Goal: Information Seeking & Learning: Learn about a topic

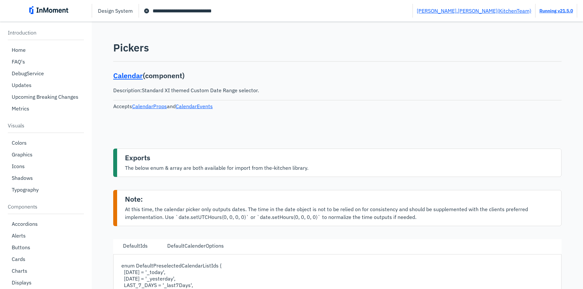
click at [147, 10] on span "cancel circle filled icon" at bounding box center [147, 11] width 8 height 8
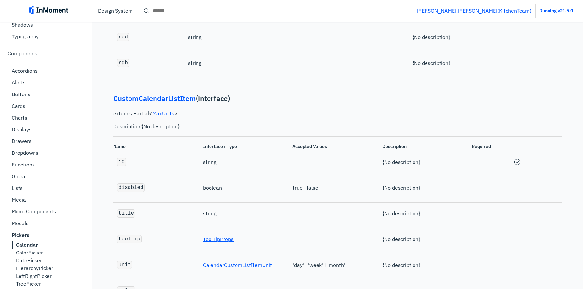
click at [157, 11] on input "Search" at bounding box center [276, 11] width 274 height 12
type input "**********"
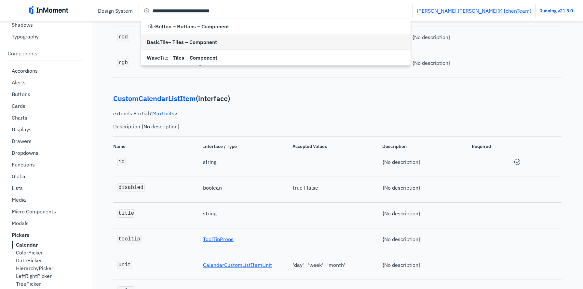
click at [158, 40] on span "Basic" at bounding box center [153, 42] width 13 height 8
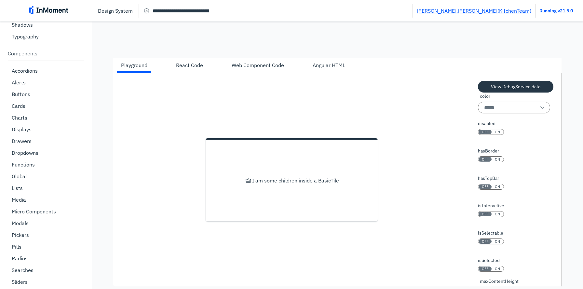
scroll to position [110, 0]
click at [322, 70] on div "Angular HTML" at bounding box center [329, 66] width 33 height 8
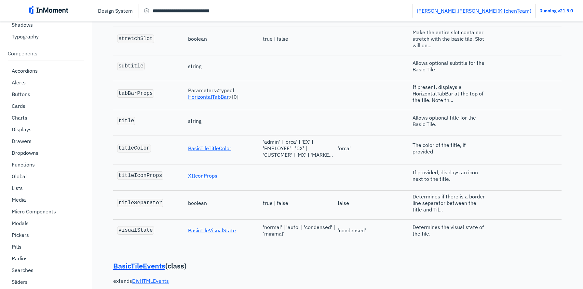
scroll to position [858, 0]
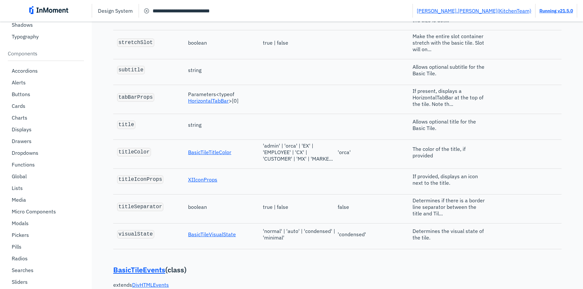
click at [145, 46] on code "stretchSlot" at bounding box center [135, 43] width 35 height 6
copy code "stretchSlot"
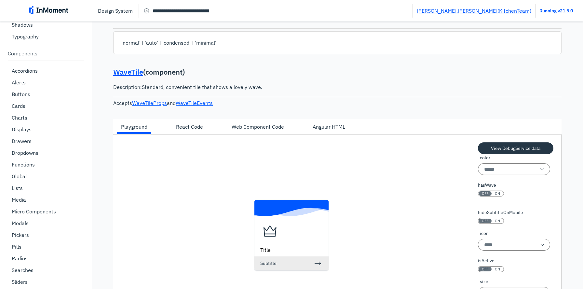
scroll to position [1440, 0]
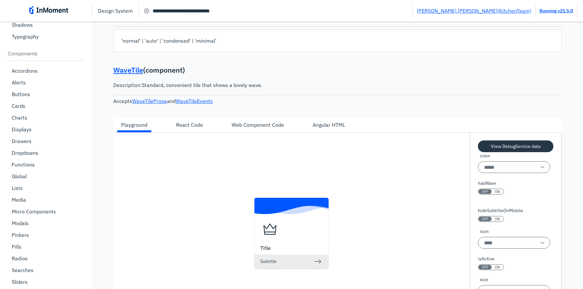
click at [321, 130] on div "Angular HTML" at bounding box center [329, 124] width 40 height 11
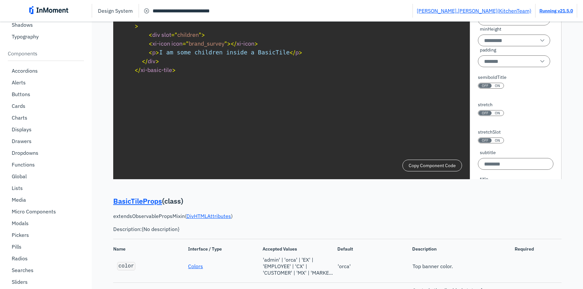
scroll to position [212, 0]
click at [499, 114] on button "OFF ON" at bounding box center [491, 111] width 26 height 6
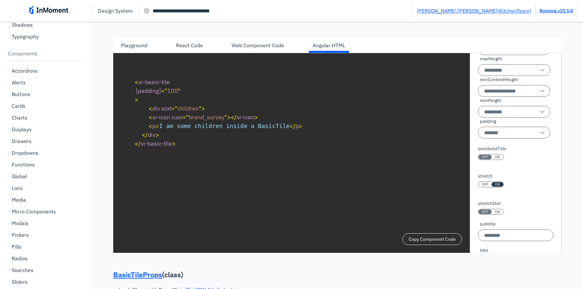
scroll to position [0, 0]
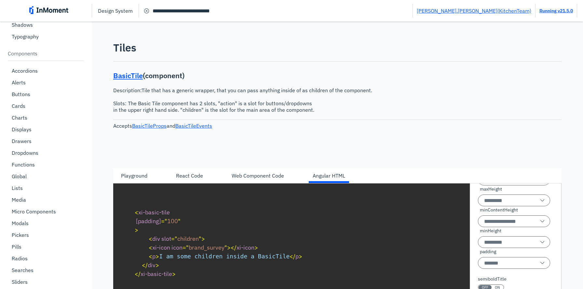
click at [143, 176] on div "Playground" at bounding box center [134, 176] width 26 height 8
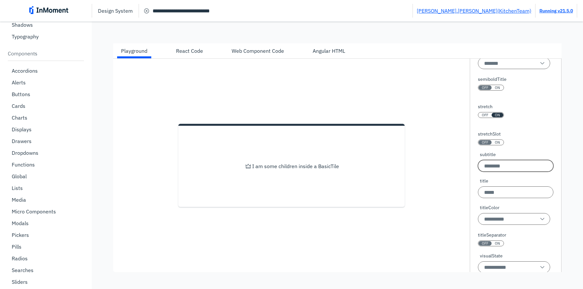
scroll to position [310, 0]
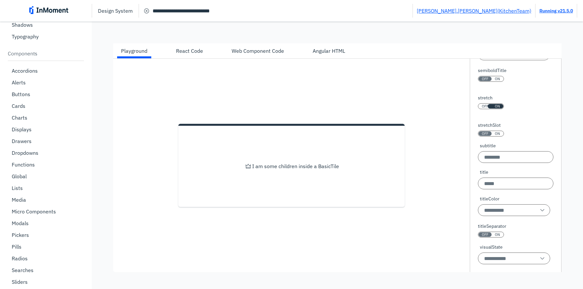
click at [488, 107] on span "OFF" at bounding box center [485, 106] width 7 height 5
click at [498, 107] on span "ON" at bounding box center [497, 106] width 5 height 5
click at [339, 55] on div "Angular HTML" at bounding box center [329, 51] width 33 height 8
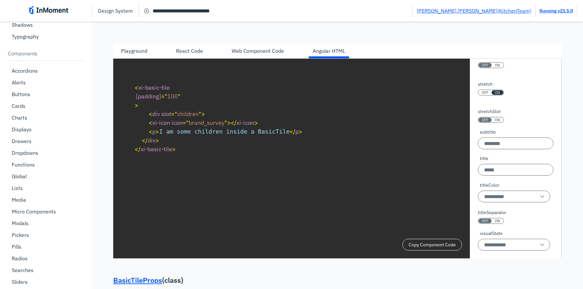
scroll to position [299, 0]
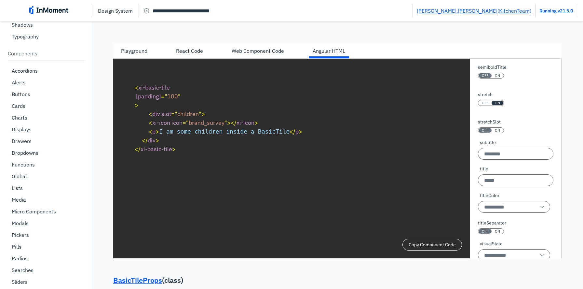
click at [229, 156] on pre "< xi-basic-tile [padding] = " 100 " > < div slot = " children " > < xi-icon ico…" at bounding box center [337, 118] width 417 height 82
click at [217, 133] on pre "< xi-basic-tile [padding] = " 100 " > < div slot = " children " > < xi-icon ico…" at bounding box center [337, 118] width 417 height 82
click at [191, 102] on pre "< xi-basic-tile [padding] = " 100 " > < div slot = " children " > < xi-icon ico…" at bounding box center [337, 118] width 417 height 82
click at [482, 105] on div "OFF" at bounding box center [485, 103] width 13 height 5
click at [496, 105] on span "ON" at bounding box center [497, 103] width 5 height 5
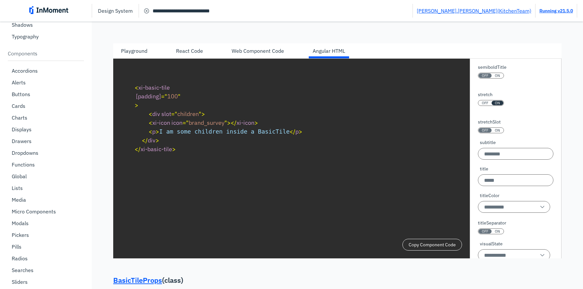
click at [123, 55] on div "Playground" at bounding box center [134, 51] width 26 height 8
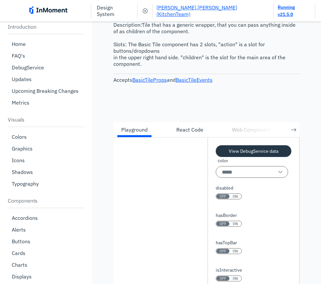
scroll to position [0, 6]
click at [189, 132] on div "React Code" at bounding box center [189, 130] width 27 height 8
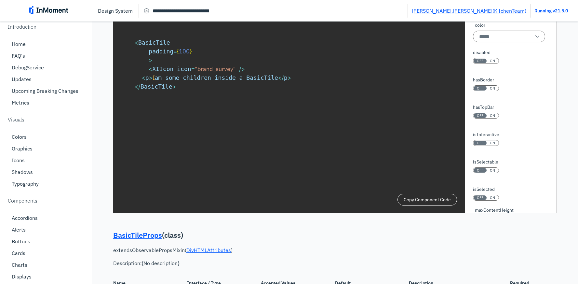
scroll to position [181, 0]
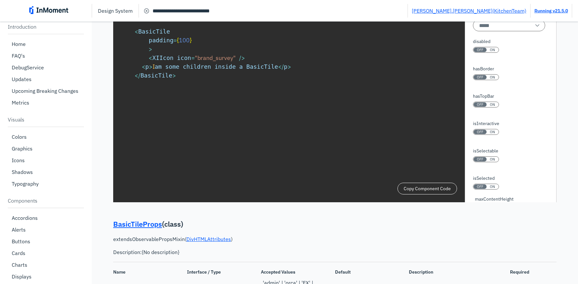
click at [493, 161] on span "ON" at bounding box center [492, 159] width 5 height 5
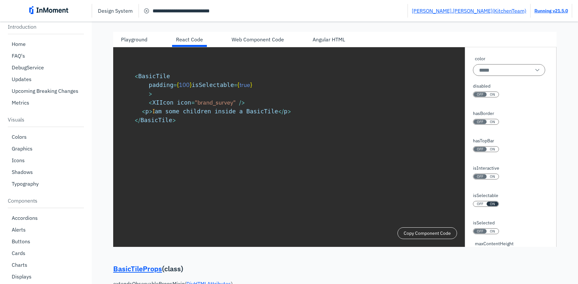
scroll to position [134, 0]
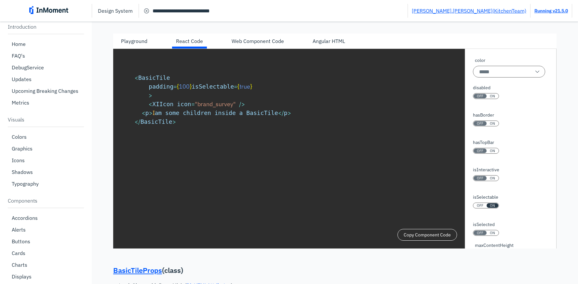
click at [328, 42] on div "Angular HTML" at bounding box center [329, 41] width 33 height 8
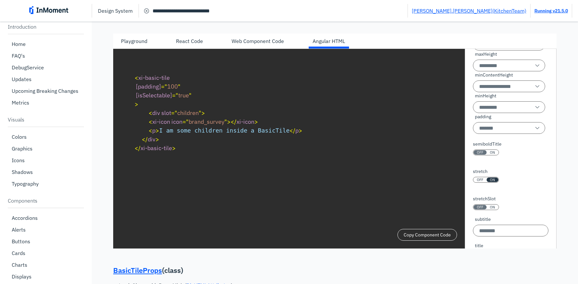
scroll to position [228, 0]
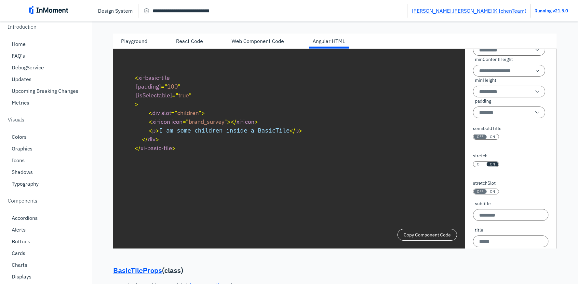
click at [479, 166] on span "OFF" at bounding box center [480, 164] width 7 height 5
click at [495, 166] on div "ON" at bounding box center [493, 164] width 12 height 5
click at [480, 166] on span "OFF" at bounding box center [480, 164] width 7 height 5
click at [494, 166] on span "ON" at bounding box center [492, 164] width 5 height 5
click at [493, 194] on span "ON" at bounding box center [492, 191] width 5 height 5
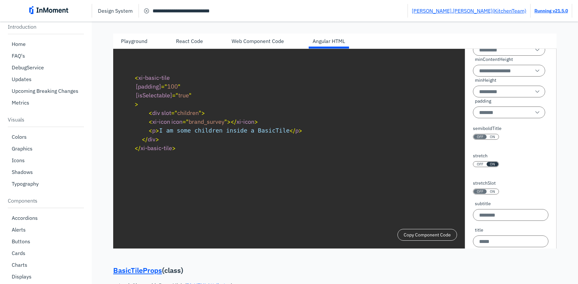
type textarea "**********"
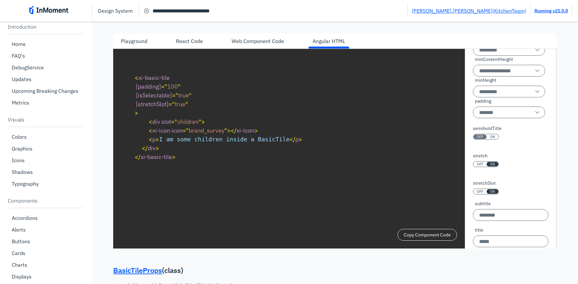
click at [145, 44] on div "Playground" at bounding box center [134, 41] width 26 height 8
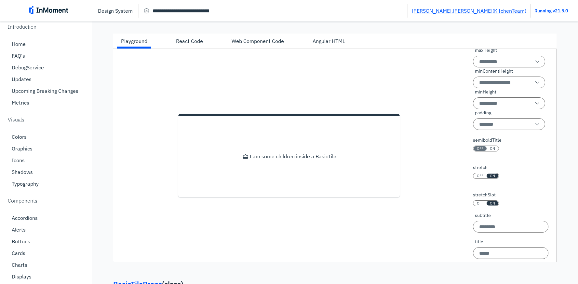
scroll to position [239, 0]
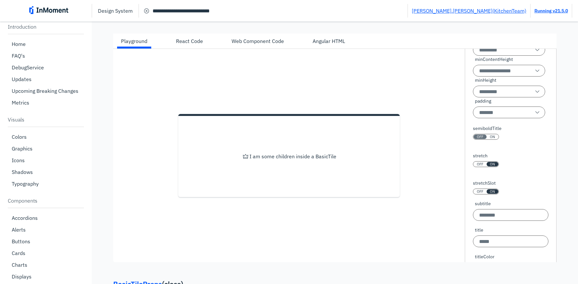
click at [480, 194] on span "OFF" at bounding box center [480, 191] width 7 height 5
click at [492, 194] on span "ON" at bounding box center [492, 191] width 5 height 5
click at [479, 166] on span "OFF" at bounding box center [480, 164] width 7 height 5
click at [483, 194] on span "OFF" at bounding box center [480, 191] width 7 height 5
click at [494, 194] on span "ON" at bounding box center [492, 191] width 5 height 5
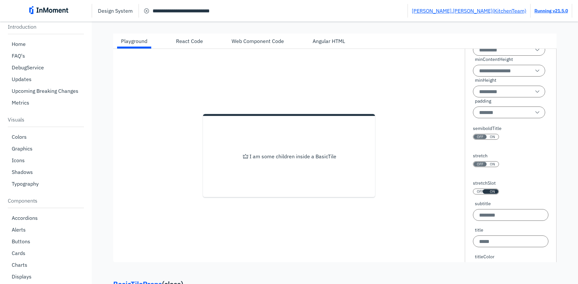
click at [478, 194] on span "OFF" at bounding box center [480, 191] width 7 height 5
click at [491, 194] on span "ON" at bounding box center [492, 191] width 5 height 5
click at [490, 166] on div "ON" at bounding box center [493, 164] width 12 height 5
click at [330, 44] on div "Angular HTML" at bounding box center [329, 41] width 33 height 8
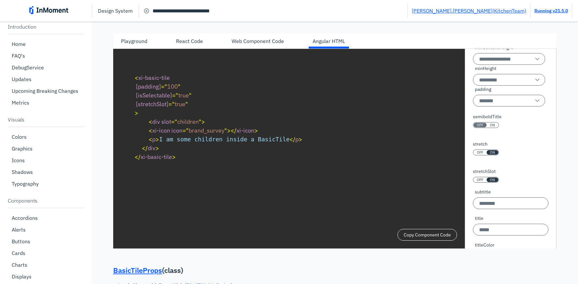
scroll to position [228, 0]
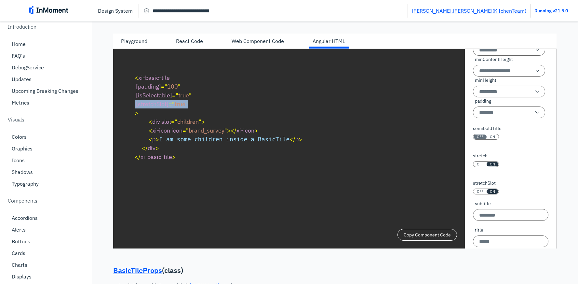
drag, startPoint x: 135, startPoint y: 109, endPoint x: 205, endPoint y: 108, distance: 70.0
click at [205, 108] on pre "< xi-basic-tile [padding] = " 100 " [isSelectable] = " true " [stretchSlot] = "…" at bounding box center [335, 117] width 412 height 100
copy span "[stretchSlot] = " true ""
click at [145, 11] on span "cancel circle filled icon" at bounding box center [147, 11] width 8 height 8
click at [155, 11] on input "Search" at bounding box center [273, 11] width 269 height 12
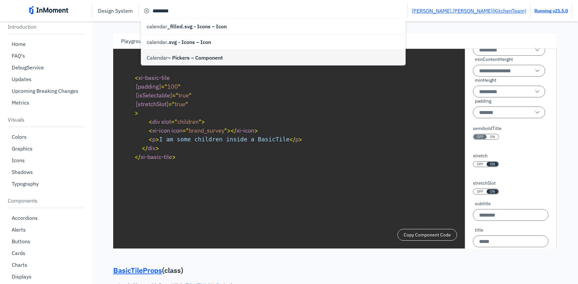
type input "**********"
click at [166, 60] on span "Calendar" at bounding box center [157, 58] width 21 height 8
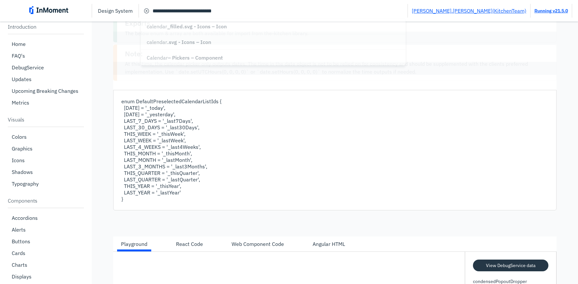
type input "****"
type input "**"
type input "***"
type input "**"
type input "***"
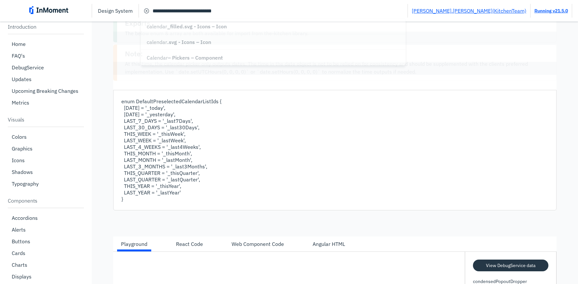
type input "**"
type input "******"
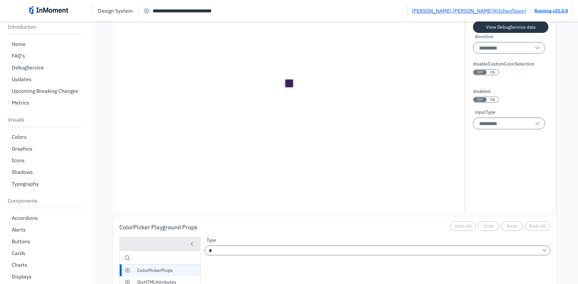
scroll to position [2905, 0]
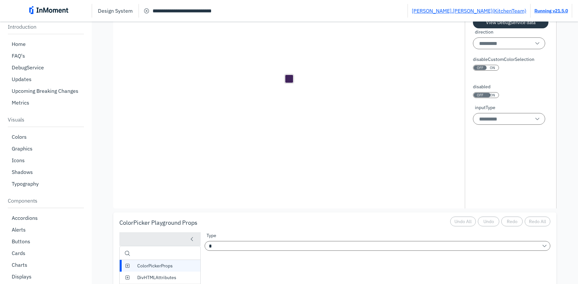
click at [492, 97] on span "ON" at bounding box center [492, 95] width 5 height 5
click at [482, 97] on span "OFF" at bounding box center [480, 95] width 7 height 5
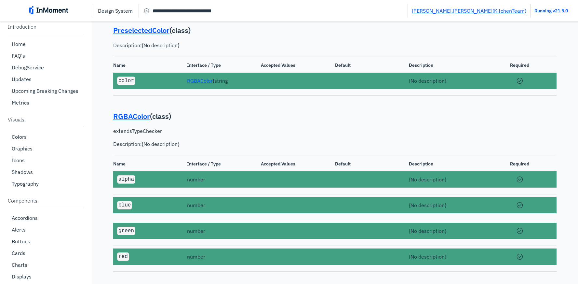
scroll to position [13196, 0]
